Goal: Task Accomplishment & Management: Manage account settings

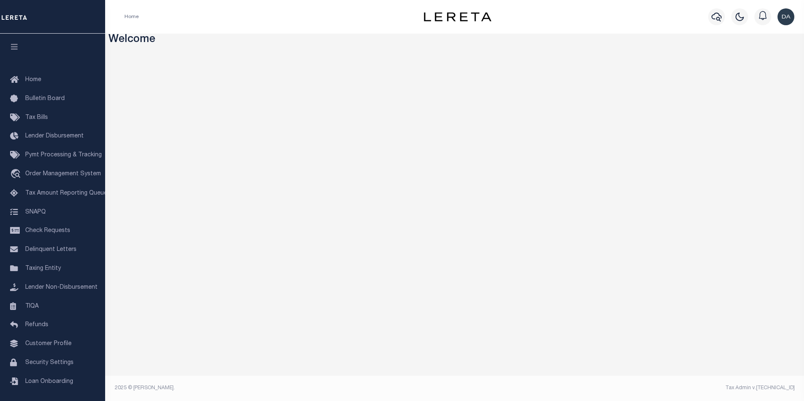
click at [266, 18] on div "Home" at bounding box center [259, 17] width 283 height 18
click at [59, 177] on span "Order Management System" at bounding box center [63, 174] width 76 height 6
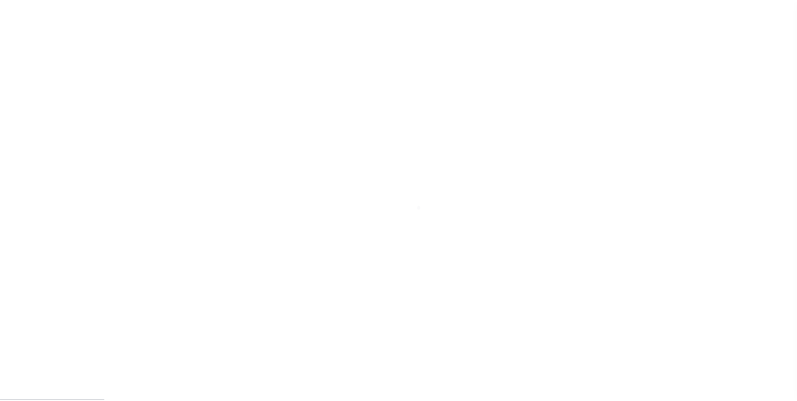
scroll to position [8, 0]
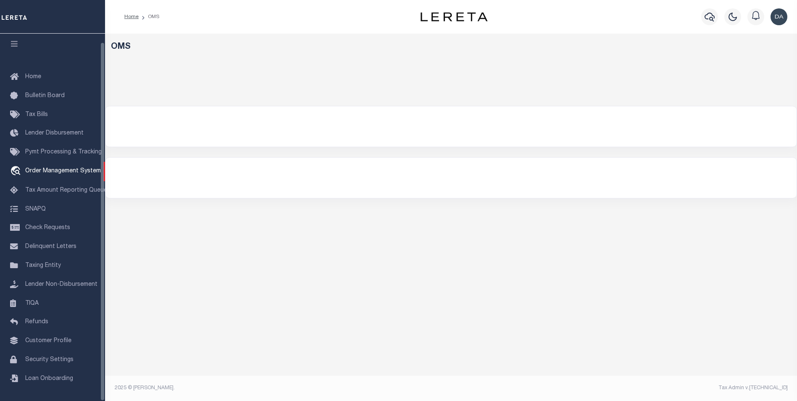
select select "200"
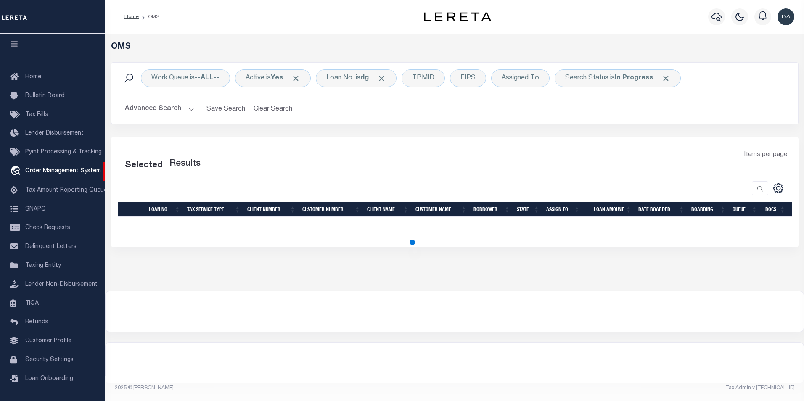
select select "200"
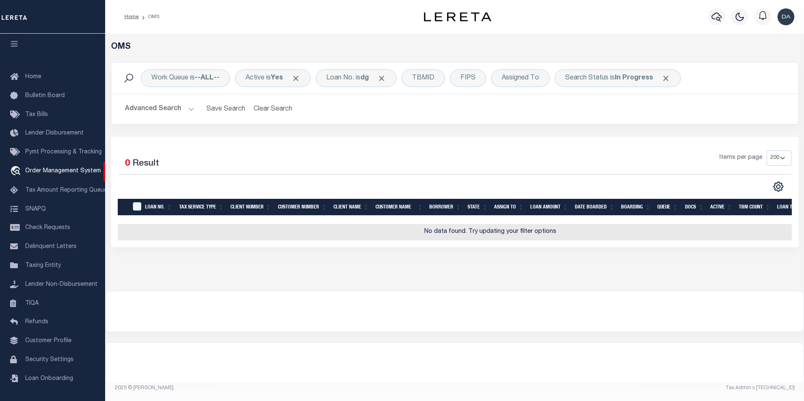
drag, startPoint x: 366, startPoint y: 307, endPoint x: 359, endPoint y: 301, distance: 8.7
click at [366, 307] on div at bounding box center [455, 311] width 698 height 40
click at [367, 75] on b "dg" at bounding box center [364, 78] width 8 height 7
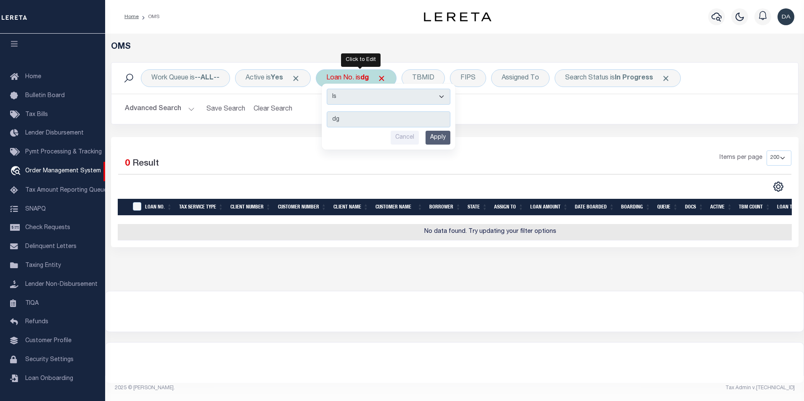
click at [362, 103] on select "Is Contains" at bounding box center [389, 97] width 124 height 16
select select "c"
click at [330, 89] on select "Is Contains" at bounding box center [389, 97] width 124 height 16
click at [435, 137] on input "Apply" at bounding box center [437, 138] width 25 height 14
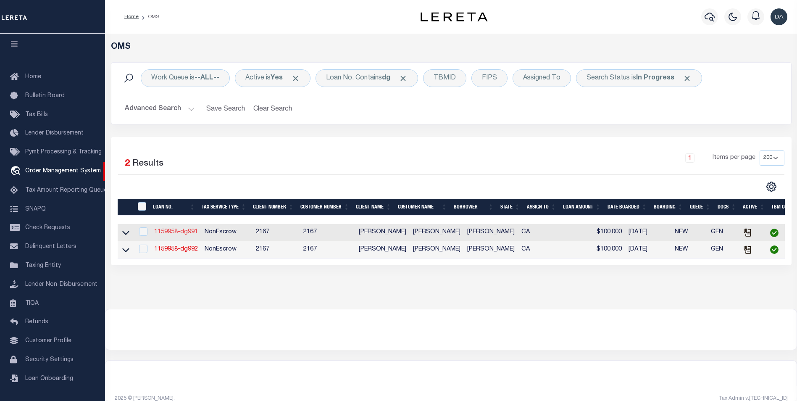
click at [182, 233] on link "1159958-dg991" at bounding box center [176, 232] width 44 height 6
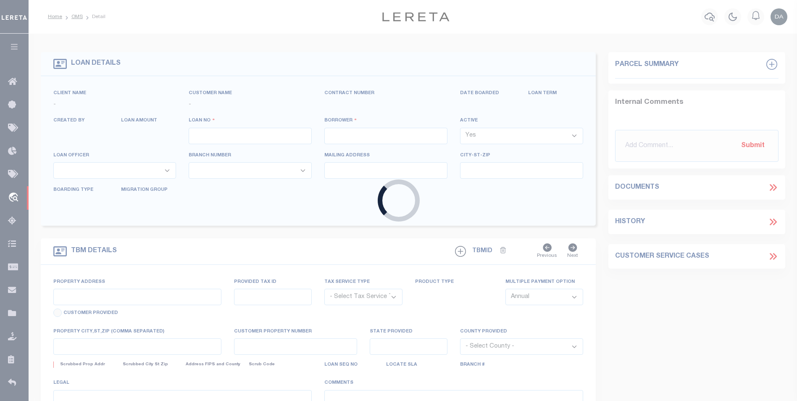
type input "1159958-dg991"
type input "[PERSON_NAME]"
select select
type input "91007"
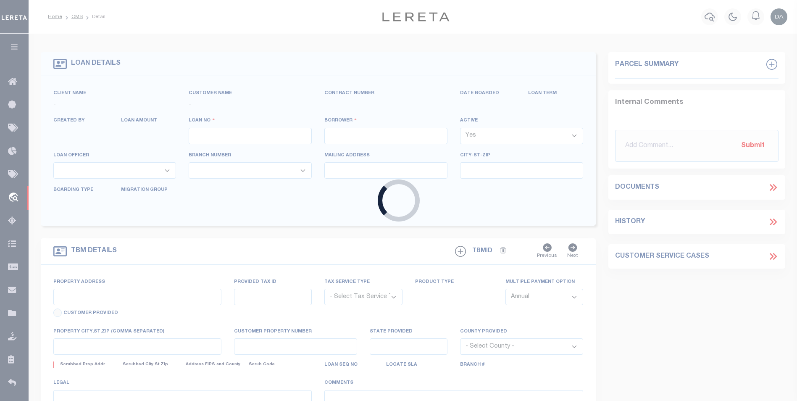
type input "05/09/2025"
select select "10"
select select "NonEscrow"
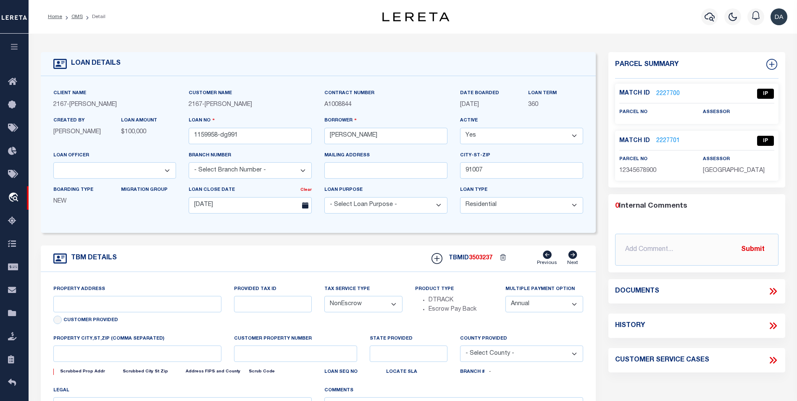
type input "[STREET_ADDRESS]"
select select
type input "ARCADIA CA 91007"
type input "CA"
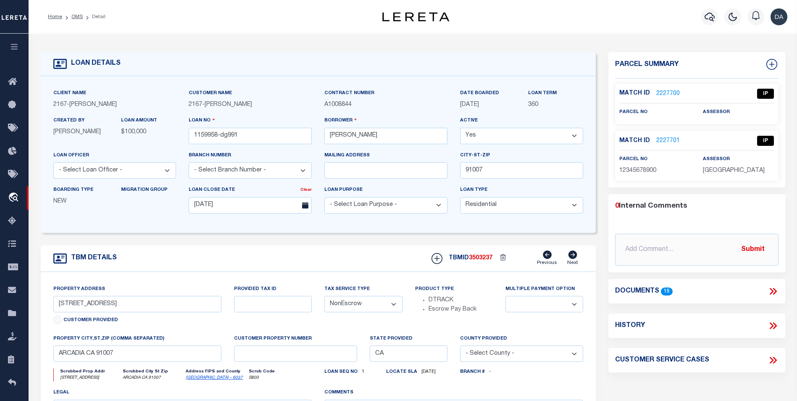
click at [771, 293] on icon at bounding box center [772, 291] width 4 height 7
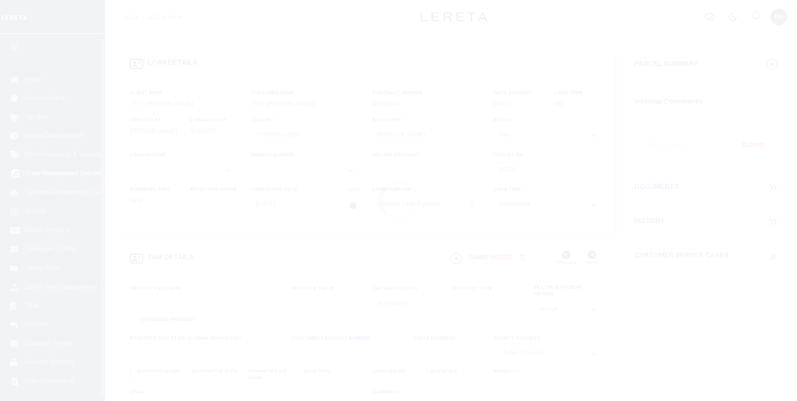
select select "10"
select select "NonEscrow"
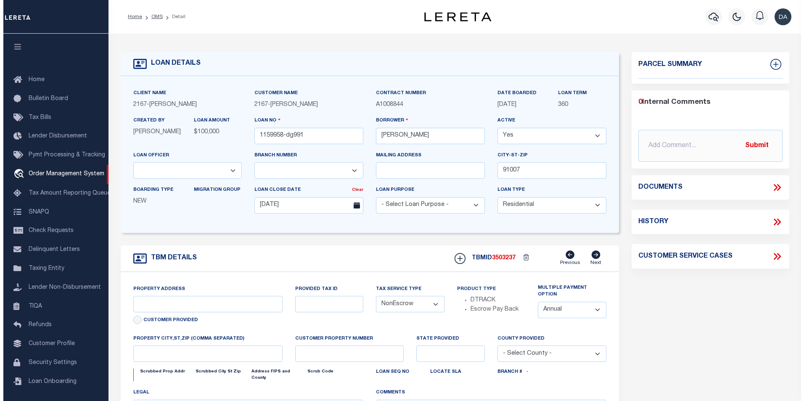
scroll to position [4, 0]
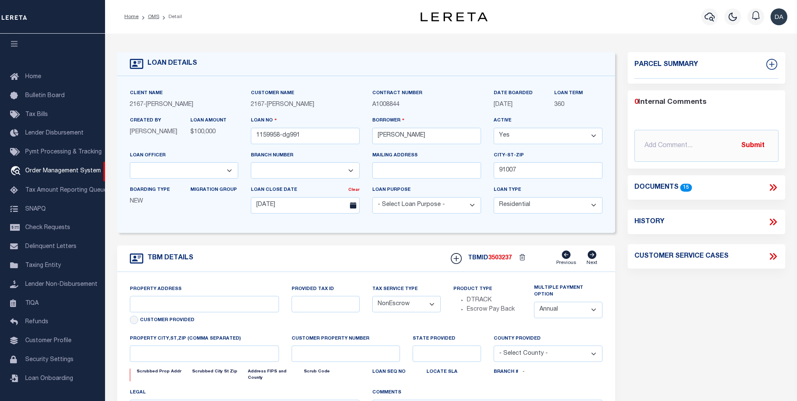
type input "[STREET_ADDRESS]"
select select
type input "ARCADIA CA 91007"
type input "CA"
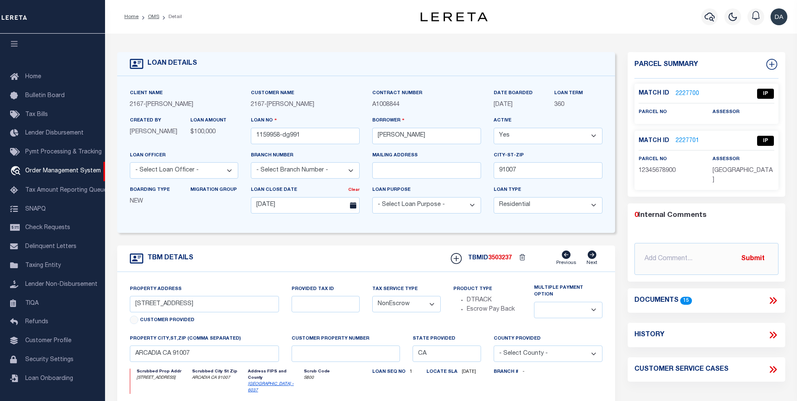
click at [531, 53] on div "LOAN DETAILS" at bounding box center [366, 64] width 498 height 24
click at [771, 295] on icon at bounding box center [773, 300] width 11 height 11
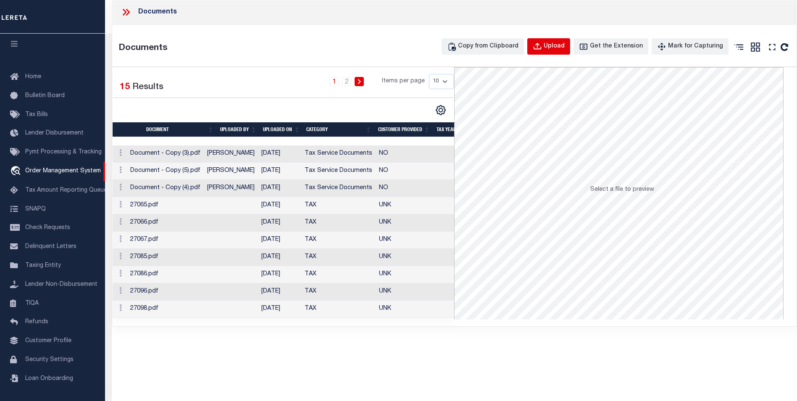
click at [542, 47] on icon "button" at bounding box center [537, 46] width 9 height 9
select select
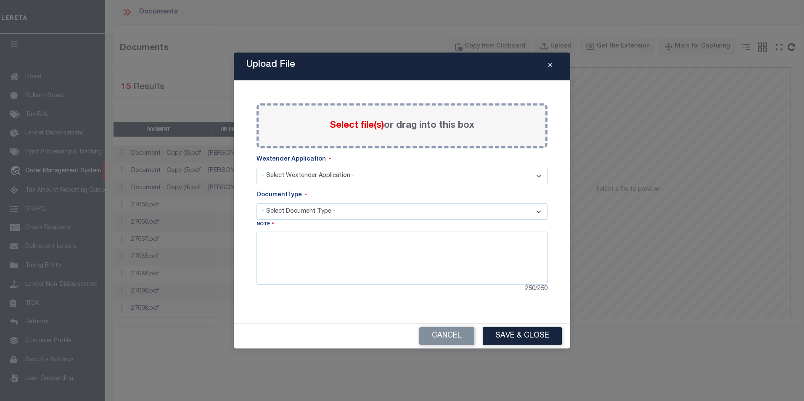
click at [346, 173] on select "- Select Wextender Application - Services Borrower Correspondence" at bounding box center [401, 176] width 291 height 16
select select "6"
click at [256, 168] on select "- Select Wextender Application - Services Borrower Correspondence" at bounding box center [401, 176] width 291 height 16
click at [287, 211] on select "- Select Document Type - Tax Service Documents" at bounding box center [401, 211] width 291 height 16
select select "TAX"
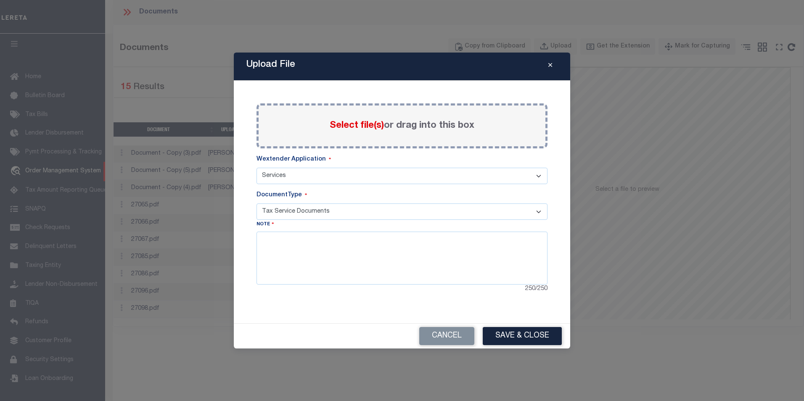
click at [256, 203] on select "- Select Document Type - Tax Service Documents" at bounding box center [401, 211] width 291 height 16
click at [287, 251] on textarea at bounding box center [401, 258] width 291 height 53
type textarea "aaa"
click at [308, 325] on div "Cancel Save & Close" at bounding box center [402, 336] width 336 height 25
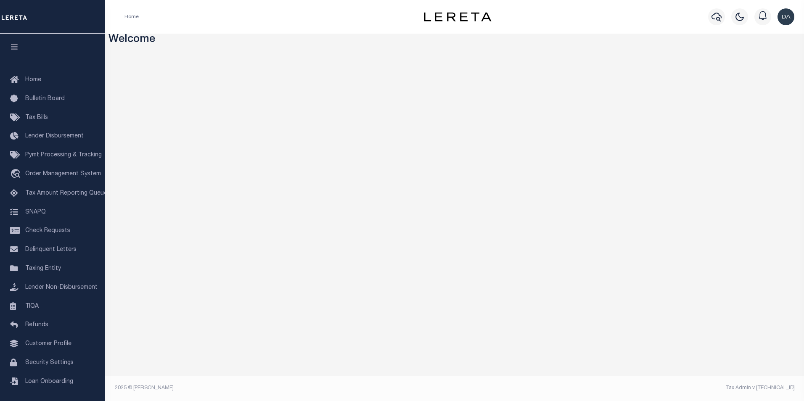
click at [244, 26] on div "Home Profile Sign out" at bounding box center [454, 17] width 699 height 34
click at [56, 173] on span "Order Management System" at bounding box center [63, 174] width 76 height 6
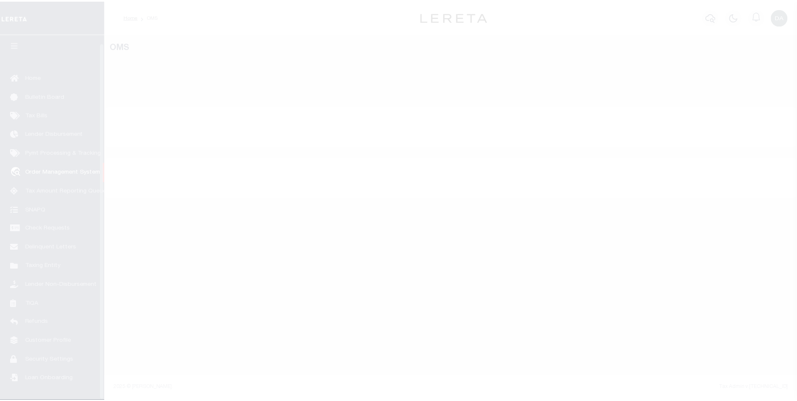
scroll to position [8, 0]
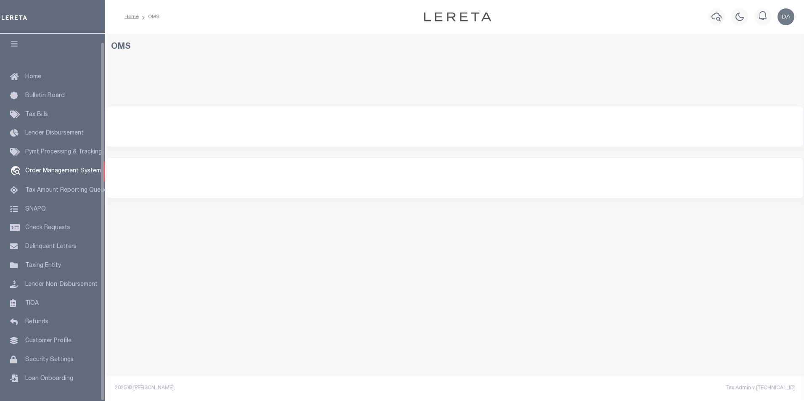
select select "200"
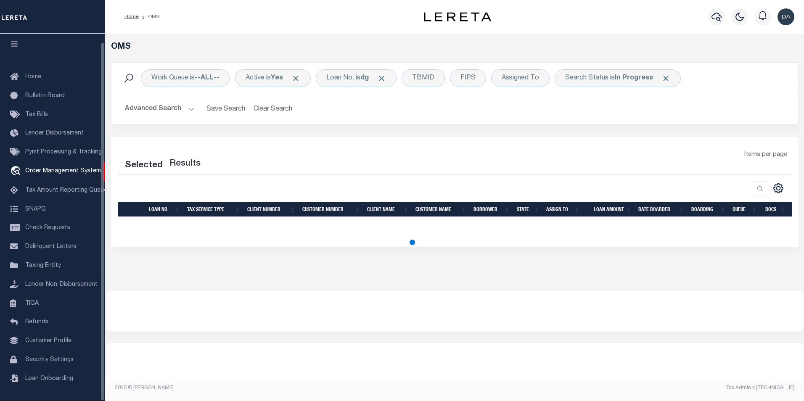
select select "200"
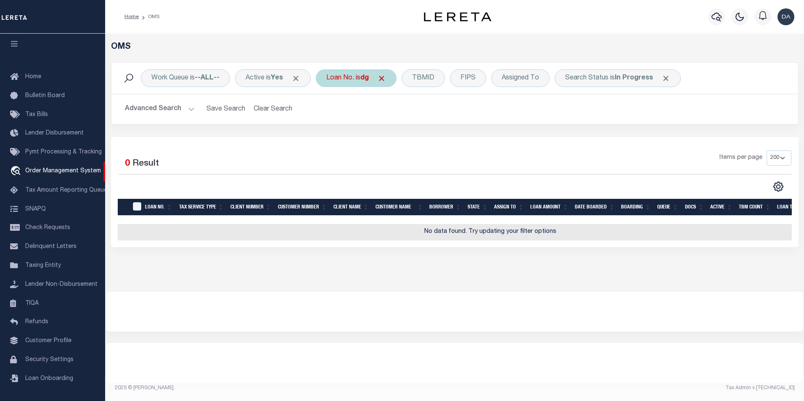
click at [346, 74] on div "Loan No. is dg" at bounding box center [356, 78] width 81 height 18
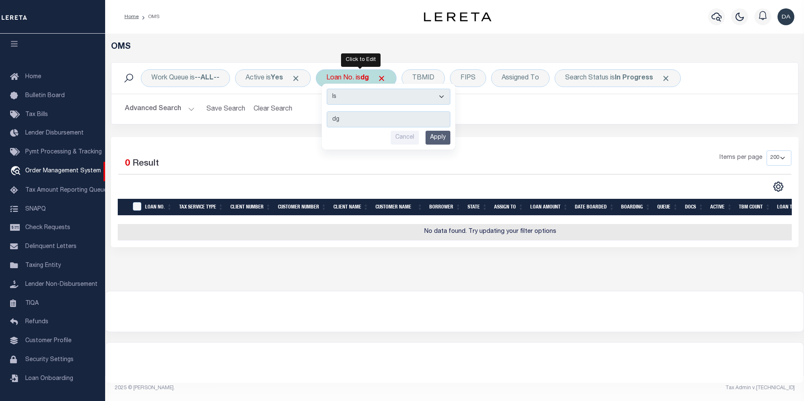
click at [346, 105] on div "Is Contains dg Cancel Apply" at bounding box center [389, 117] width 134 height 66
click at [349, 97] on select "Is Contains" at bounding box center [389, 97] width 124 height 16
select select "c"
click at [330, 89] on select "Is Contains" at bounding box center [389, 97] width 124 height 16
click at [445, 138] on input "Apply" at bounding box center [437, 138] width 25 height 14
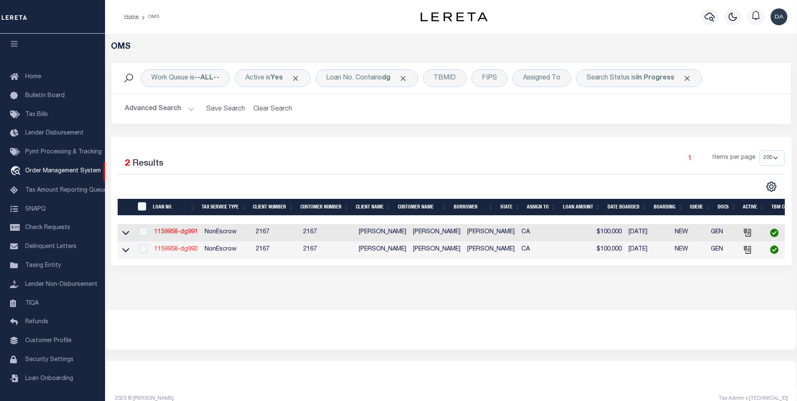
click at [182, 249] on link "1159958-dg992" at bounding box center [176, 249] width 44 height 6
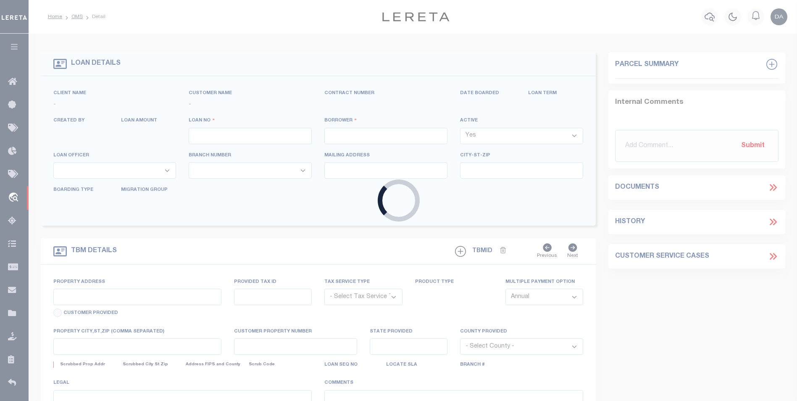
type input "1159958-dg992"
type input "[PERSON_NAME]"
select select
type input "91007"
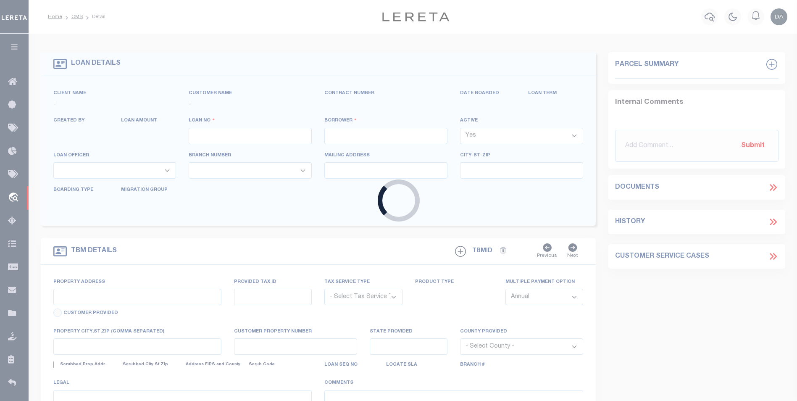
type input "[DATE]"
select select "10"
select select "NonEscrow"
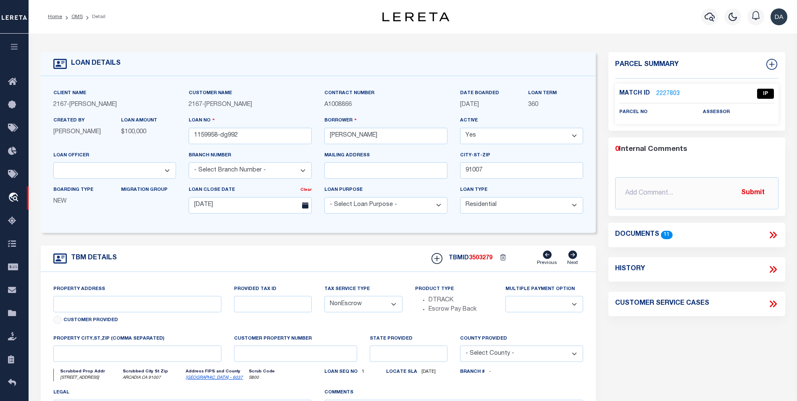
type input "[STREET_ADDRESS]"
select select
type input "ARCADIA CA 91007"
type input "CA"
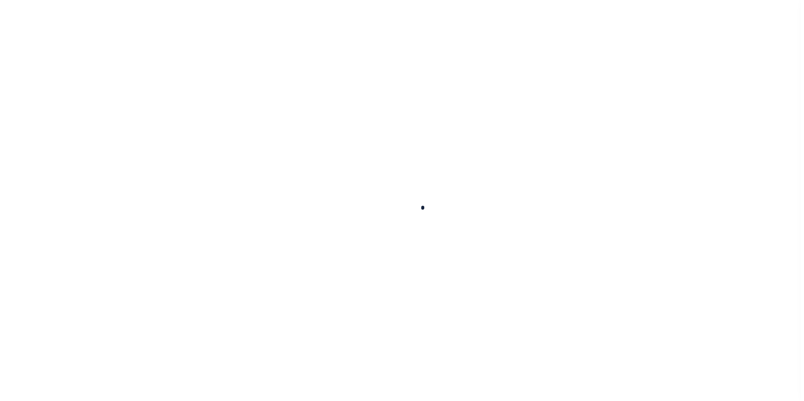
scroll to position [2, 0]
type input "1159958-dg992"
type input "[PERSON_NAME]"
select select
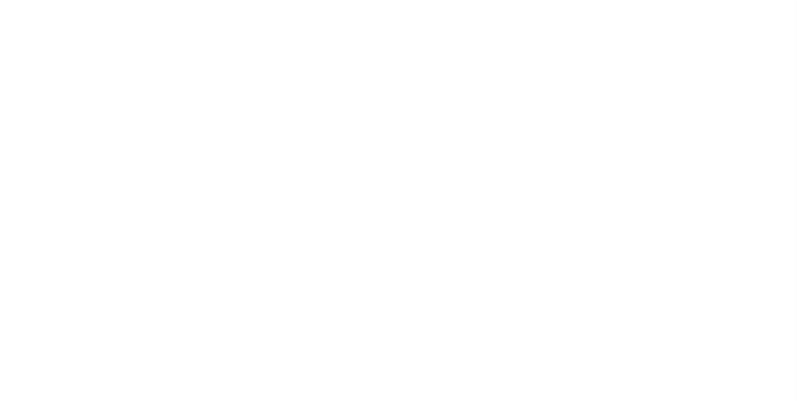
type input "91007"
type input "[DATE]"
select select "10"
select select "NonEscrow"
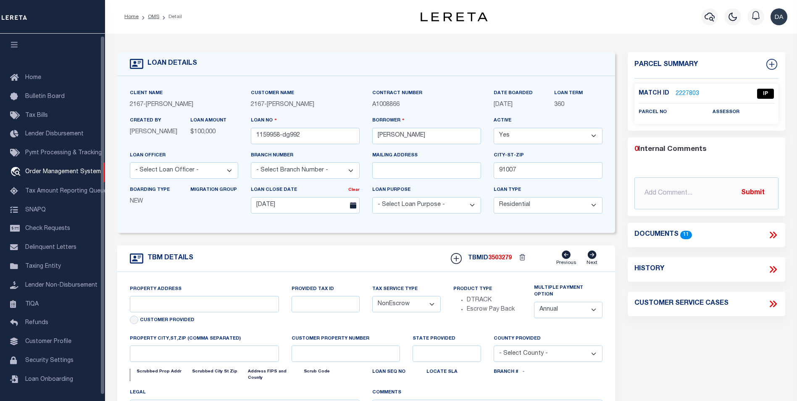
type input "[STREET_ADDRESS]"
select select
type input "ARCADIA CA 91007"
type input "CA"
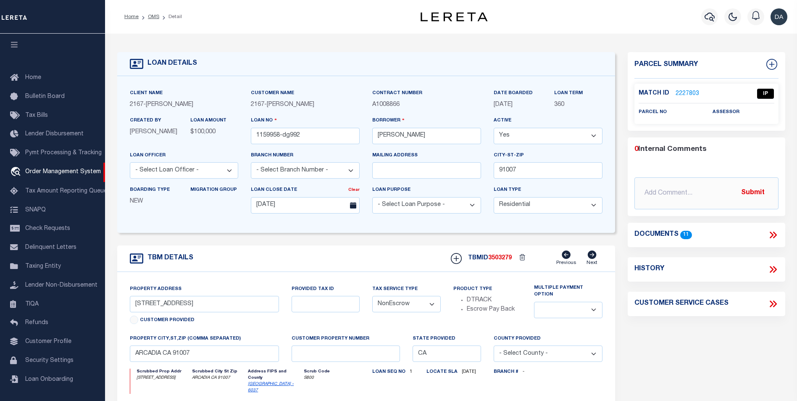
click at [129, 242] on form "LOAN DETAILS Client Name 2167 - [PERSON_NAME] Demo 2167" at bounding box center [366, 288] width 498 height 472
click at [774, 230] on icon at bounding box center [773, 235] width 11 height 11
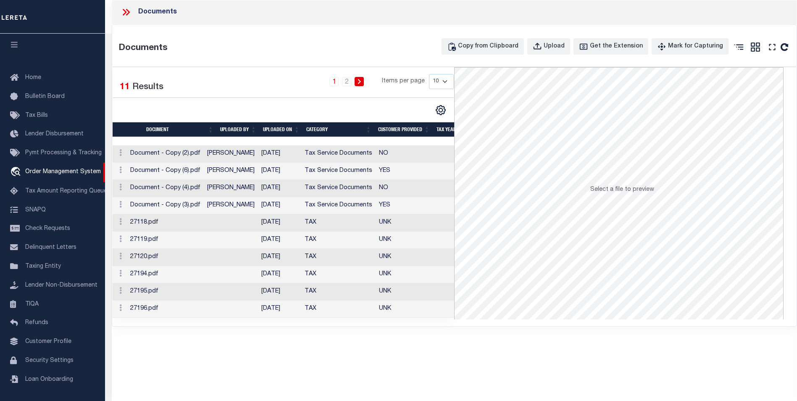
click at [133, 356] on div "Documents Documents Copy from Clipboard Upload Get the Extension Mark for Captu…" at bounding box center [455, 189] width 686 height 378
click at [565, 45] on div "Upload" at bounding box center [554, 46] width 21 height 9
select select
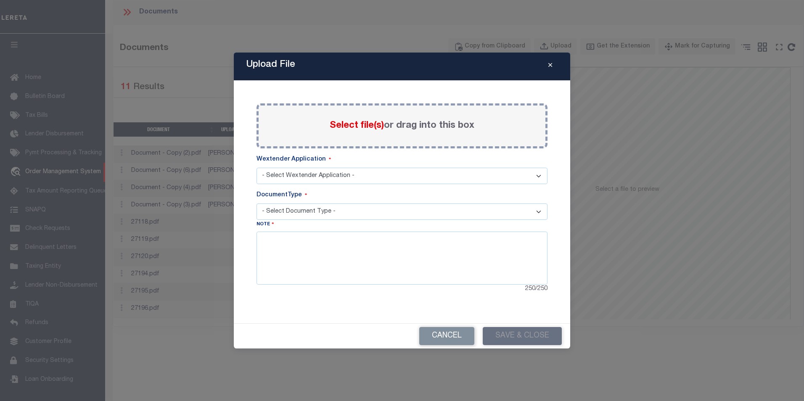
click at [523, 335] on div "Cancel Save & Close" at bounding box center [402, 336] width 336 height 25
click at [359, 126] on span "Select file(s)" at bounding box center [357, 125] width 54 height 9
click at [0, 0] on input "Select file(s) or drag into this box" at bounding box center [0, 0] width 0 height 0
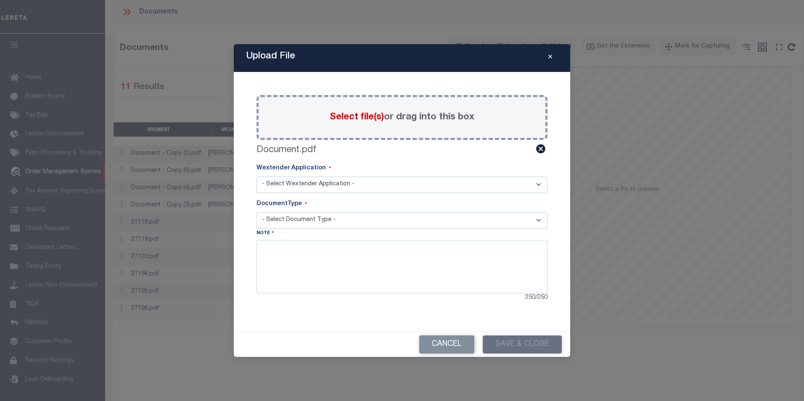
click at [296, 185] on select "- Select Wextender Application - Services Borrower Correspondence" at bounding box center [401, 185] width 291 height 16
select select "6"
click at [256, 177] on select "- Select Wextender Application - Services Borrower Correspondence" at bounding box center [401, 185] width 291 height 16
click at [284, 222] on select "- Select Document Type - Tax Service Documents" at bounding box center [401, 220] width 291 height 16
select select "TAX"
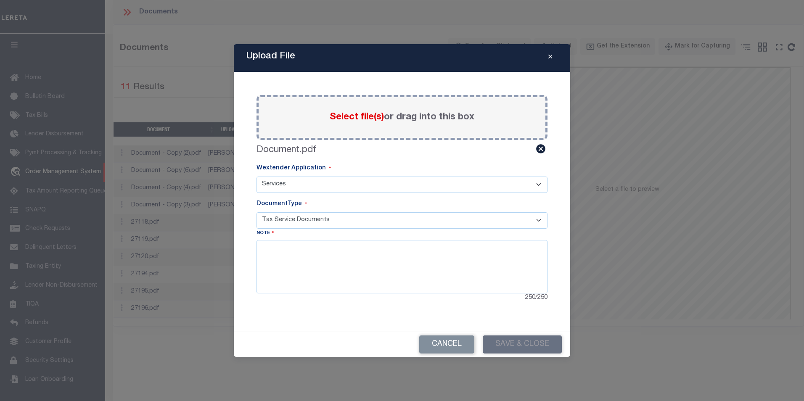
click at [256, 212] on select "- Select Document Type - Tax Service Documents" at bounding box center [401, 220] width 291 height 16
click at [296, 264] on textarea at bounding box center [401, 266] width 291 height 53
type textarea "ddddd"
click at [301, 310] on div "Paste copied image or file into this box Select file(s) or drag into this box D…" at bounding box center [402, 202] width 316 height 240
click at [537, 347] on div "Cancel Save & Close" at bounding box center [402, 344] width 336 height 25
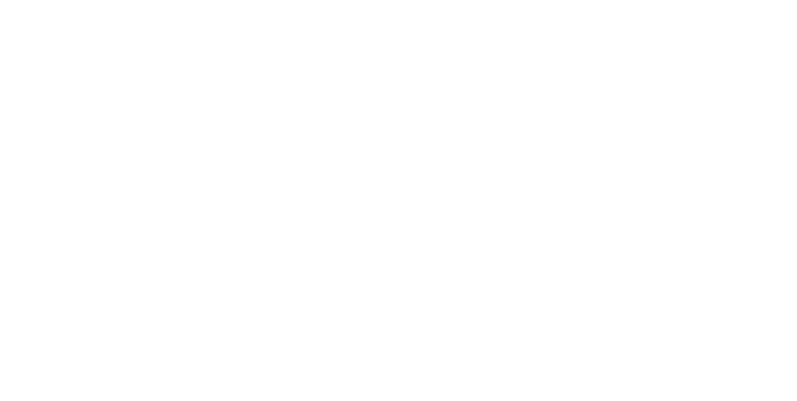
select select "10"
select select "NonEscrow"
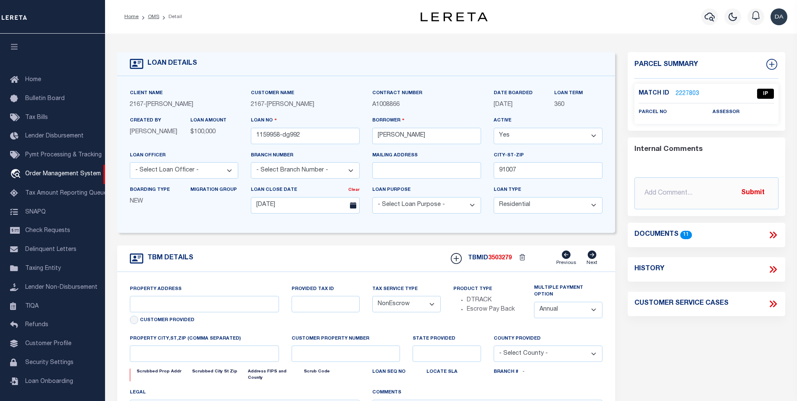
type input "[STREET_ADDRESS]"
select select
type input "ARCADIA CA 91007"
type input "CA"
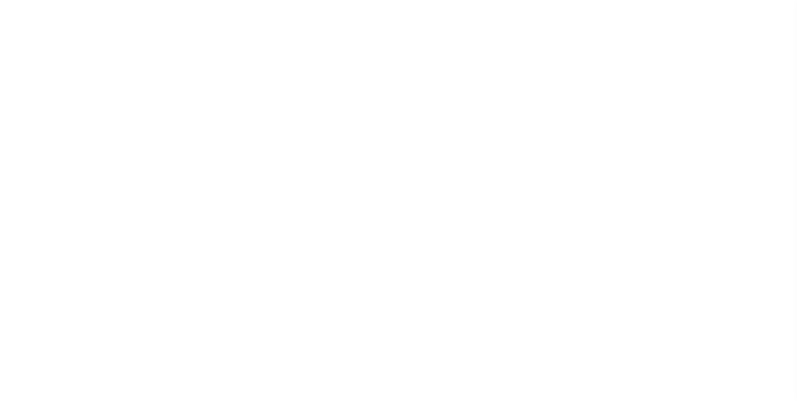
select select "10"
select select "NonEscrow"
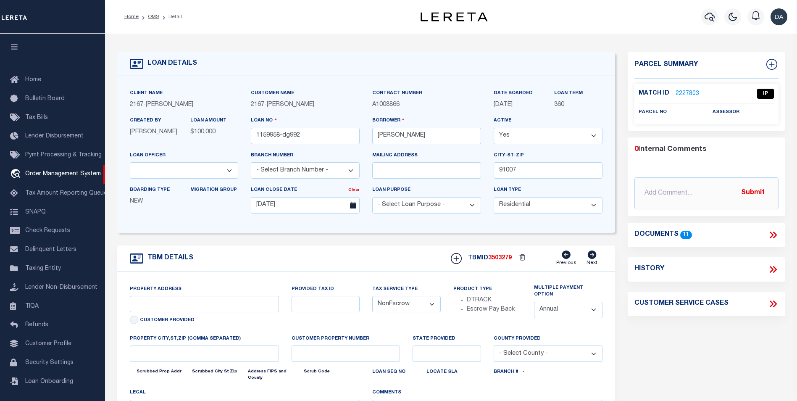
type input "[STREET_ADDRESS]"
select select
type input "ARCADIA CA 91007"
type input "CA"
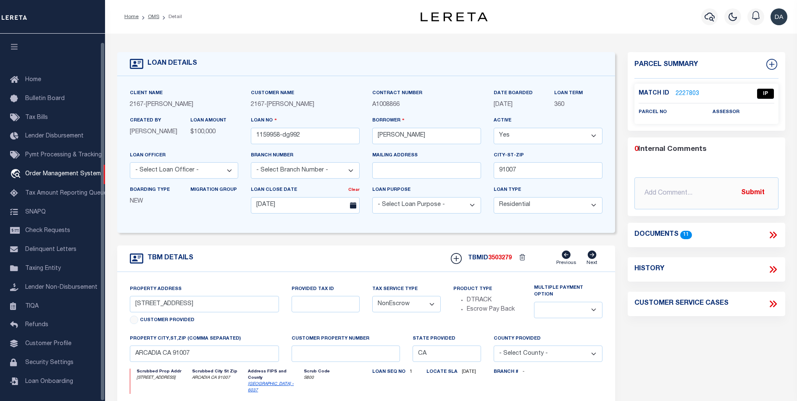
scroll to position [8, 0]
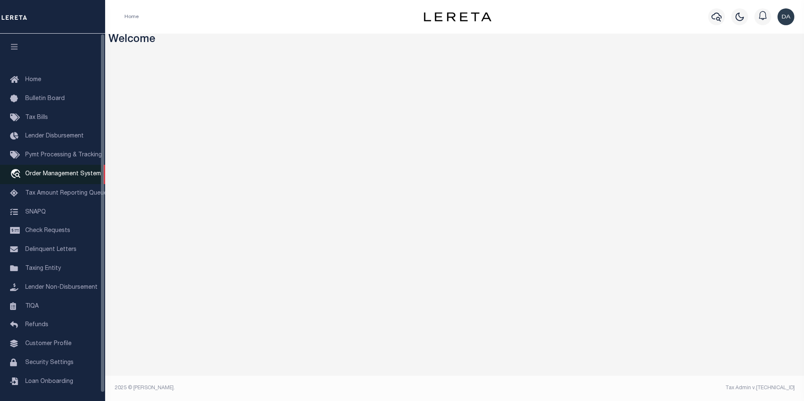
click at [64, 176] on span "Order Management System" at bounding box center [63, 174] width 76 height 6
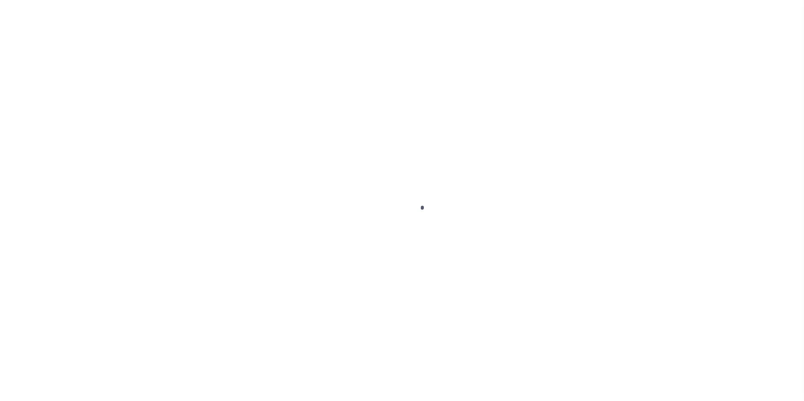
scroll to position [8, 0]
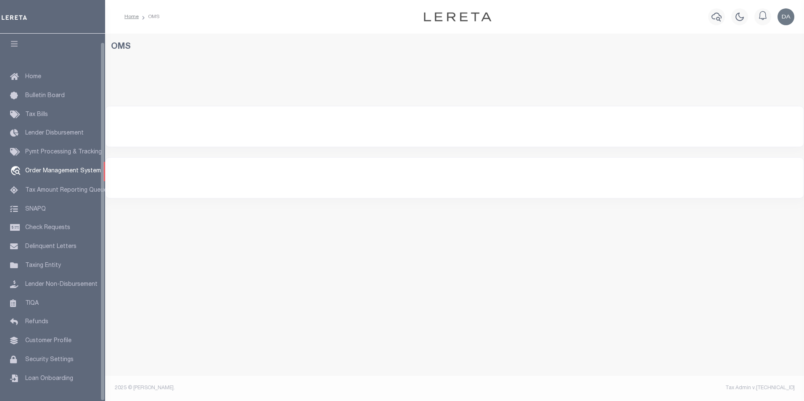
select select "200"
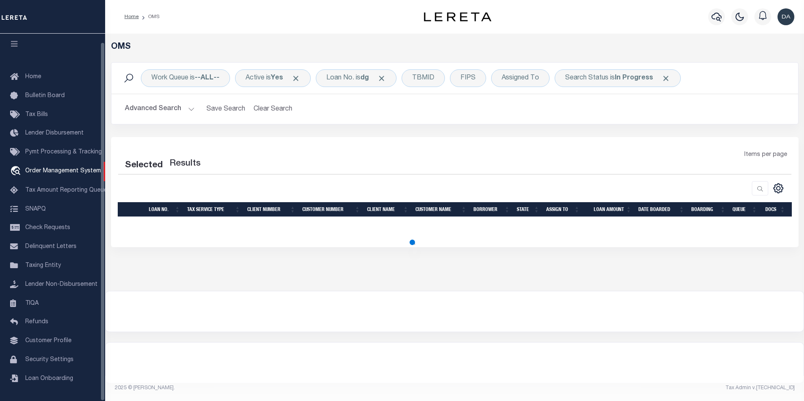
select select "200"
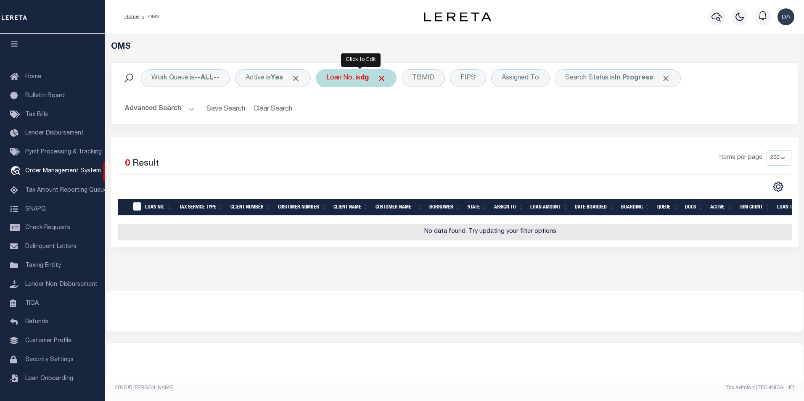
click at [337, 79] on div "Loan No. is dg" at bounding box center [356, 78] width 81 height 18
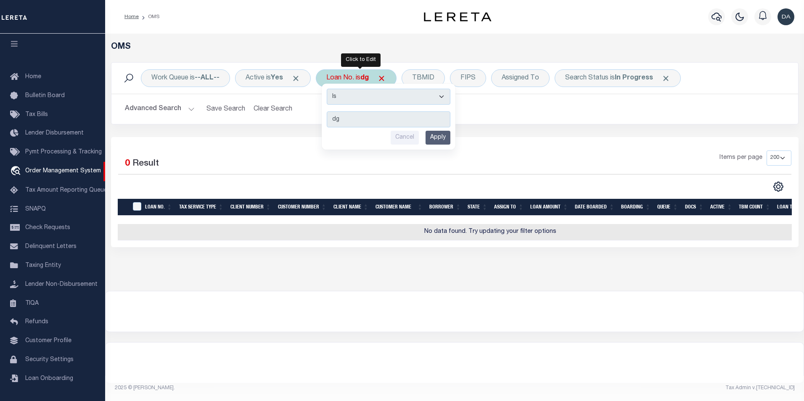
click at [343, 98] on select "Is Contains" at bounding box center [389, 97] width 124 height 16
select select "c"
click at [330, 89] on select "Is Contains" at bounding box center [389, 97] width 124 height 16
click at [436, 142] on input "Apply" at bounding box center [437, 138] width 25 height 14
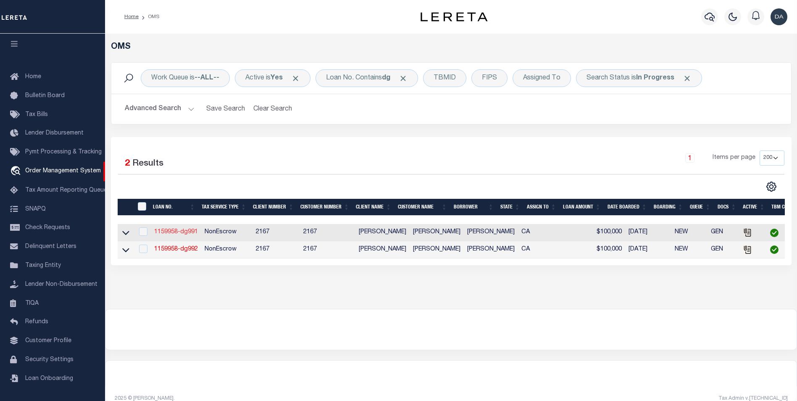
click at [168, 235] on link "1159958-dg991" at bounding box center [176, 232] width 44 height 6
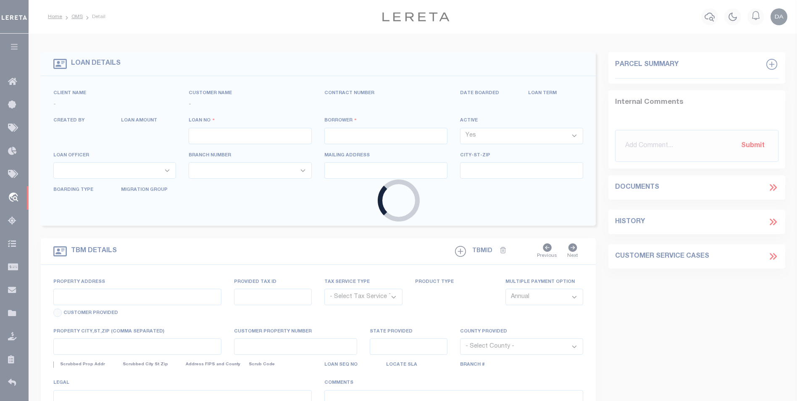
type input "1159958-dg991"
type input "[PERSON_NAME]"
select select
type input "91007"
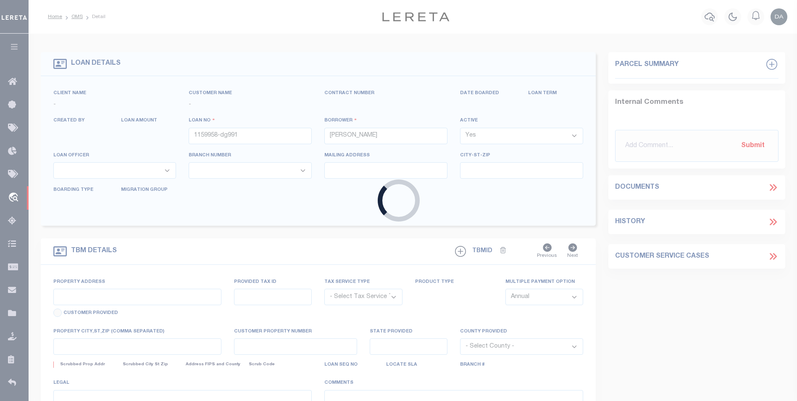
type input "[DATE]"
select select "10"
select select "NonEscrow"
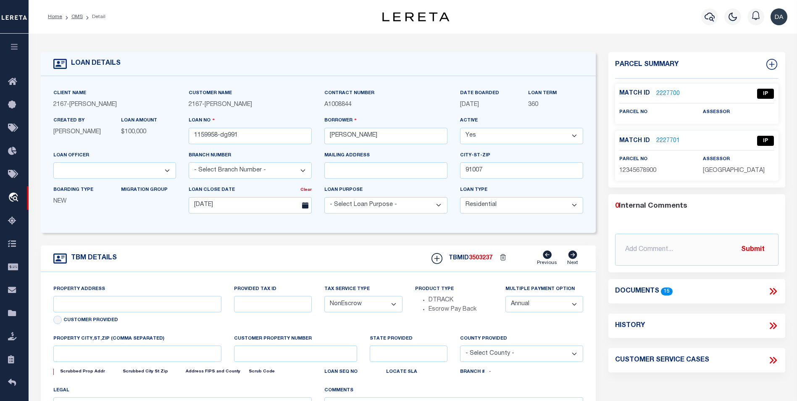
type input "[STREET_ADDRESS]"
select select
type input "ARCADIA CA 91007"
type input "CA"
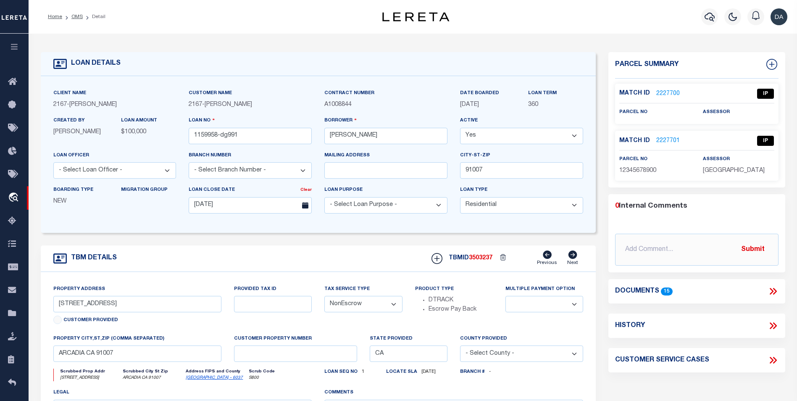
click at [771, 292] on icon at bounding box center [773, 291] width 11 height 11
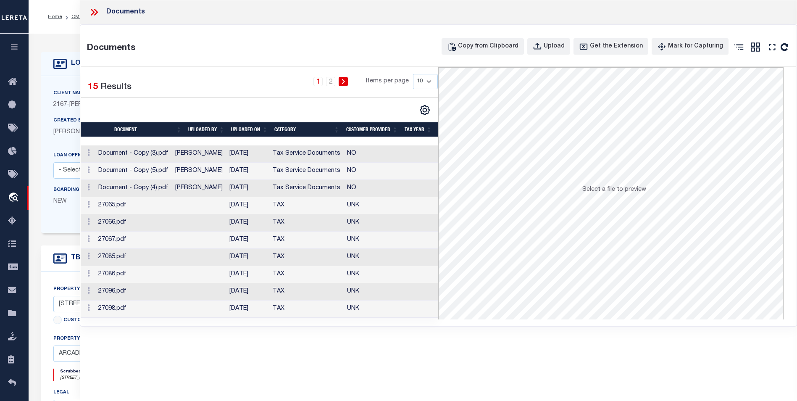
click at [125, 342] on div "Documents Documents Copy from Clipboard Upload Get the Extension Mark for Captu…" at bounding box center [439, 189] width 718 height 378
click at [555, 48] on div "Upload" at bounding box center [554, 46] width 21 height 9
select select
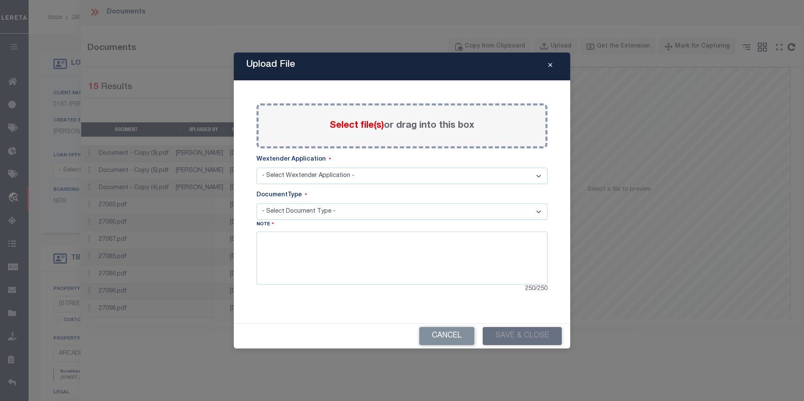
click at [344, 172] on select "- Select Wextender Application - Services Borrower Correspondence" at bounding box center [401, 176] width 291 height 16
select select "6"
click at [256, 168] on select "- Select Wextender Application - Services Borrower Correspondence" at bounding box center [401, 176] width 291 height 16
click at [354, 123] on span "Select file(s)" at bounding box center [357, 125] width 54 height 9
click at [0, 0] on input "Select file(s) or drag into this box" at bounding box center [0, 0] width 0 height 0
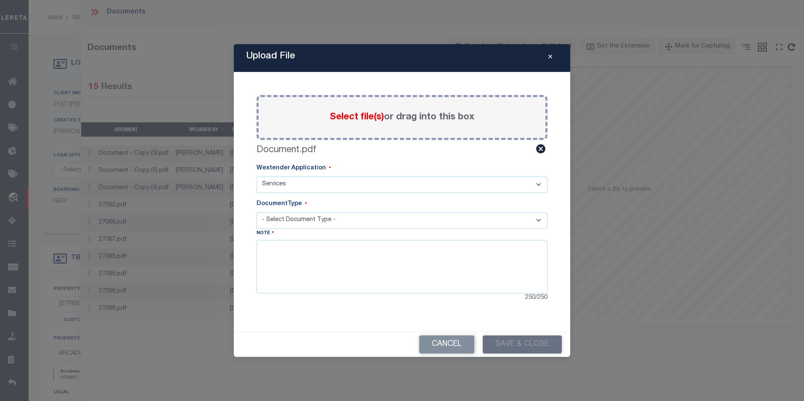
click at [297, 221] on select "- Select Document Type - Tax Service Documents" at bounding box center [401, 220] width 291 height 16
select select "TAX"
click at [256, 212] on select "- Select Document Type - Tax Service Documents" at bounding box center [401, 220] width 291 height 16
click at [312, 266] on textarea at bounding box center [401, 266] width 291 height 53
type textarea "aa"
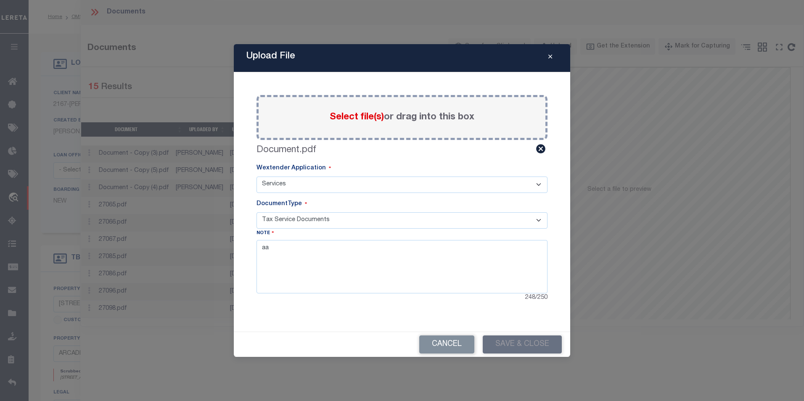
click at [363, 316] on div "Paste copied image or file into this box Select file(s) or drag into this box D…" at bounding box center [402, 202] width 316 height 240
click at [132, 342] on div "Upload File Paste copied image or file into this box Select file(s) or drag int…" at bounding box center [402, 200] width 804 height 401
click at [299, 185] on select "- Select Wextender Application - Services Borrower Correspondence" at bounding box center [401, 185] width 291 height 16
select select "55"
click at [256, 177] on select "- Select Wextender Application - Services Borrower Correspondence" at bounding box center [401, 185] width 291 height 16
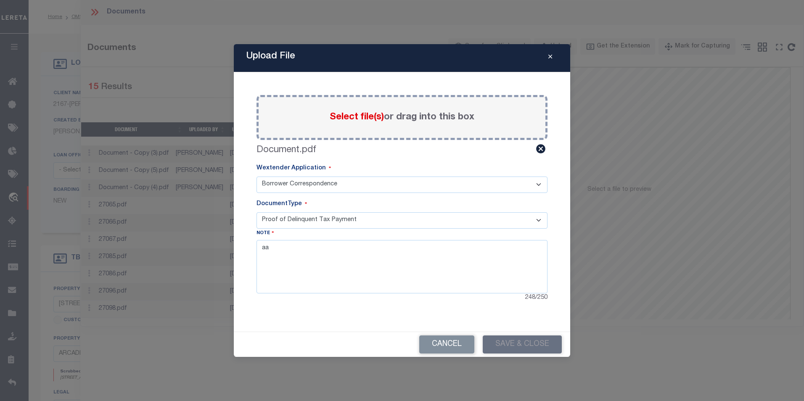
click at [317, 220] on select "- Select Document Type - Proof of Delinquent Tax Payment" at bounding box center [401, 220] width 291 height 16
click at [256, 212] on select "- Select Document Type - Proof of Delinquent Tax Payment" at bounding box center [401, 220] width 291 height 16
click at [300, 215] on select "- Select Document Type - Proof of Delinquent Tax Payment" at bounding box center [401, 220] width 291 height 16
click at [256, 212] on select "- Select Document Type - Proof of Delinquent Tax Payment" at bounding box center [401, 220] width 291 height 16
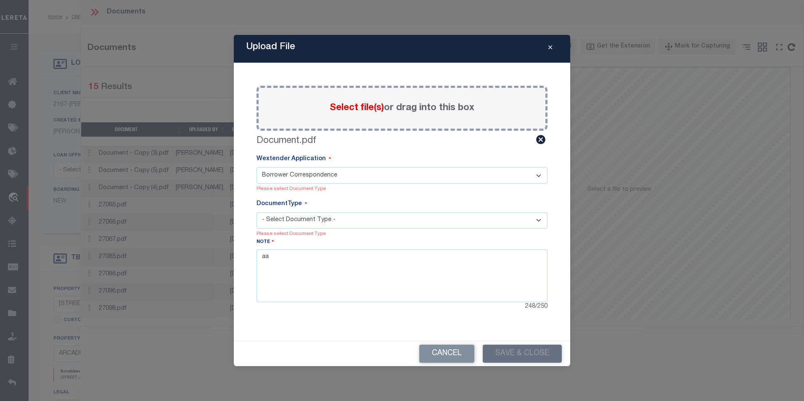
click at [307, 220] on select "- Select Document Type - Proof of Delinquent Tax Payment" at bounding box center [401, 220] width 291 height 16
select select "POP"
click at [256, 212] on select "- Select Document Type - Proof of Delinquent Tax Payment" at bounding box center [401, 220] width 291 height 16
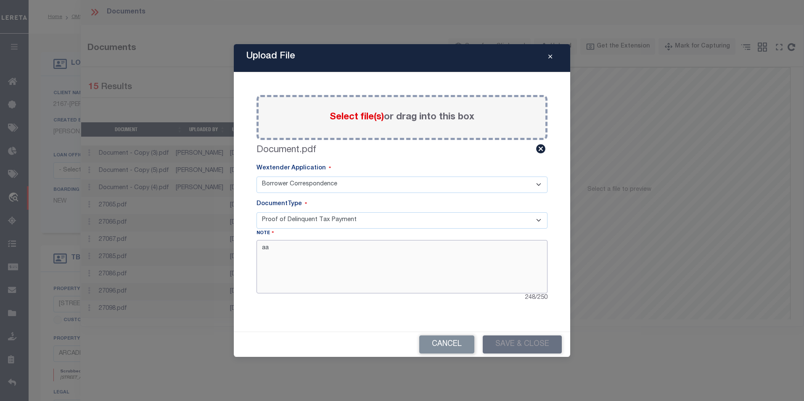
click at [322, 257] on textarea "aa" at bounding box center [401, 266] width 291 height 53
type textarea "aaaa"
click at [333, 317] on div "Paste copied image or file into this box Select file(s) or drag into this box D…" at bounding box center [402, 202] width 316 height 240
click at [515, 345] on div "Cancel Save & Close" at bounding box center [402, 344] width 336 height 25
